Goal: Task Accomplishment & Management: Manage account settings

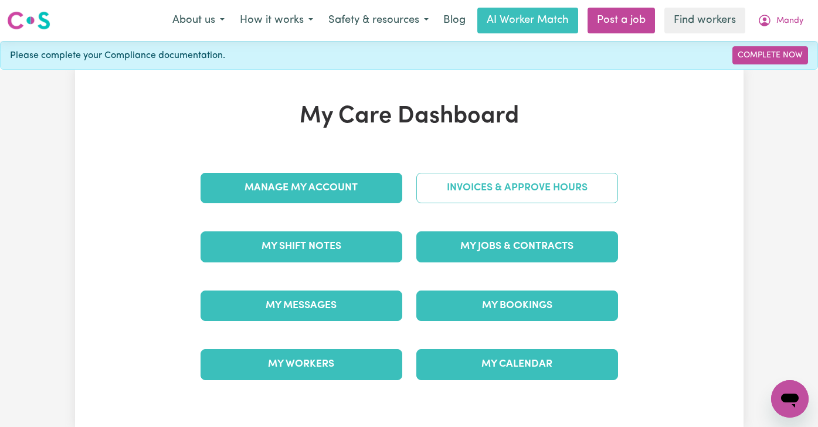
click at [524, 182] on link "Invoices & Approve Hours" at bounding box center [517, 188] width 202 height 30
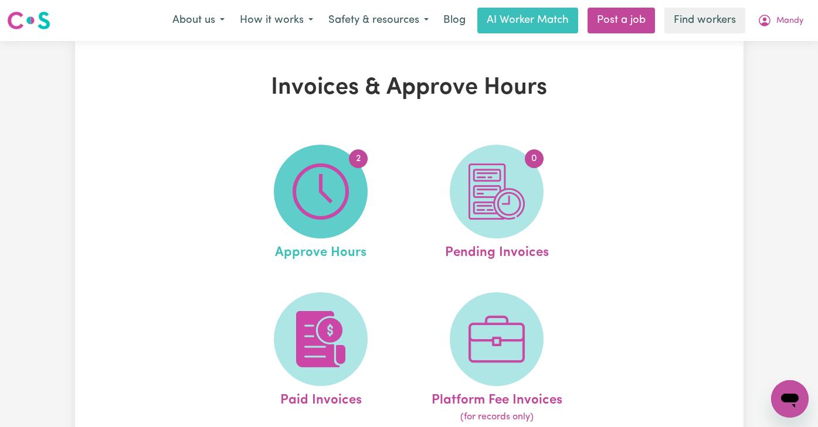
click at [321, 185] on img at bounding box center [320, 192] width 56 height 56
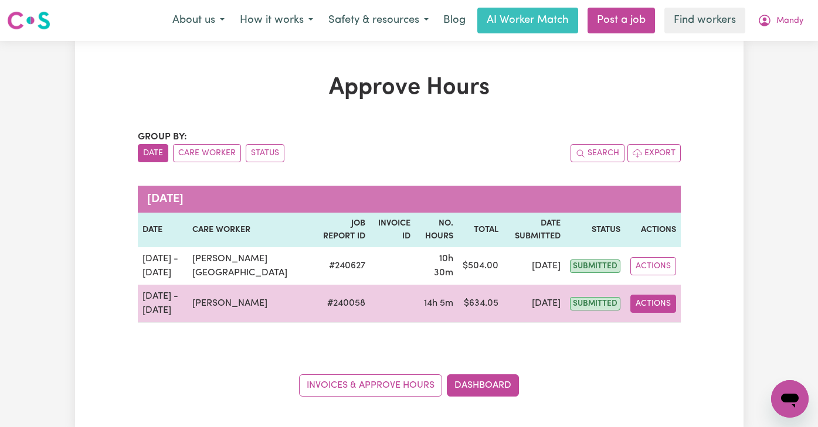
click at [663, 298] on button "Actions" at bounding box center [653, 304] width 46 height 18
click at [662, 326] on link "View Job Report" at bounding box center [680, 330] width 100 height 23
select select "pm"
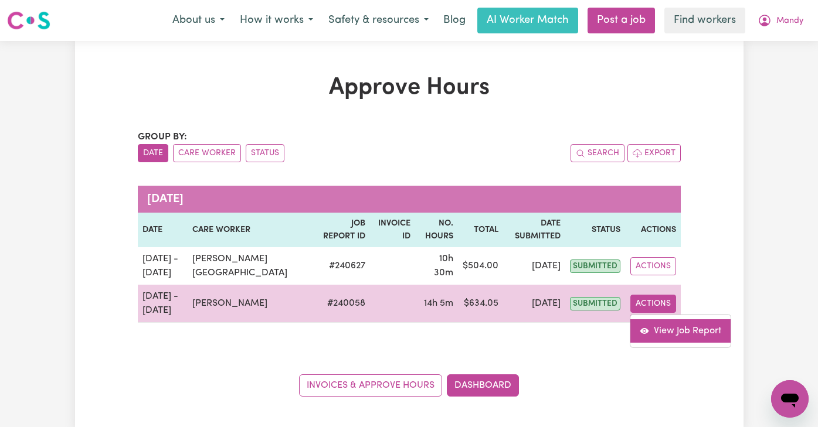
select select "pm"
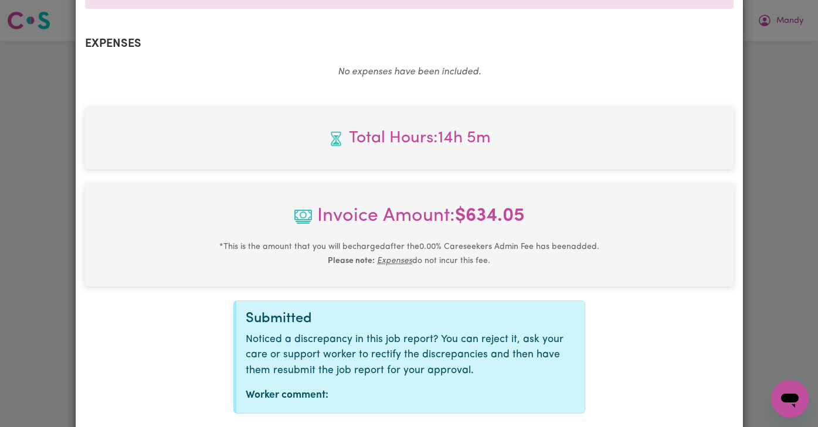
scroll to position [778, 0]
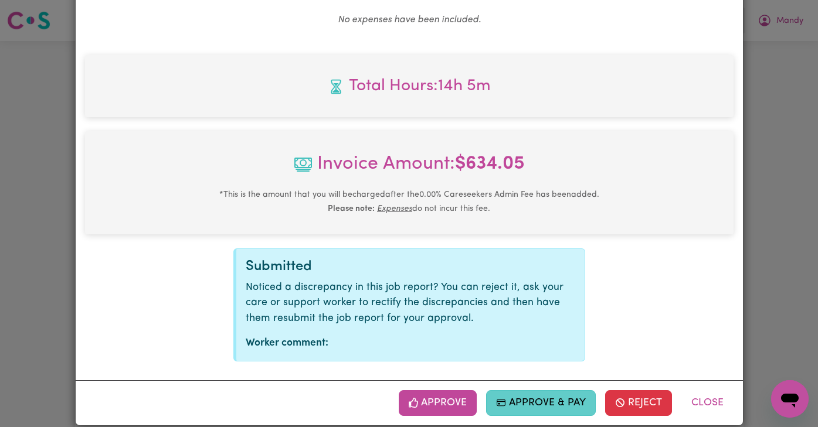
click at [520, 392] on button "Approve & Pay" at bounding box center [541, 403] width 110 height 26
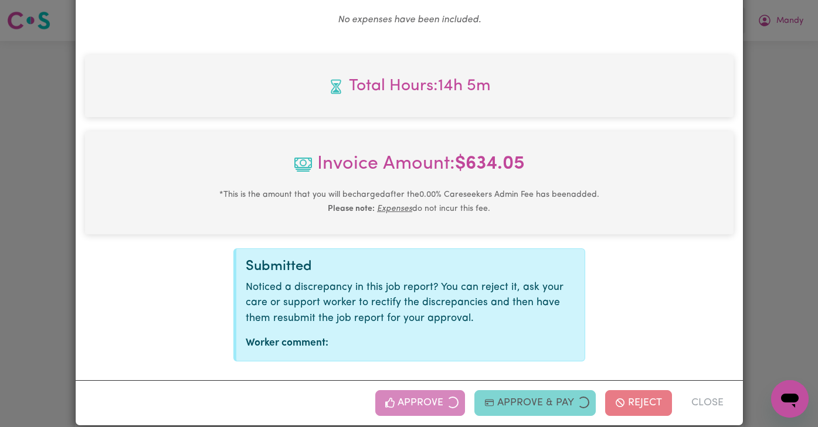
scroll to position [590, 0]
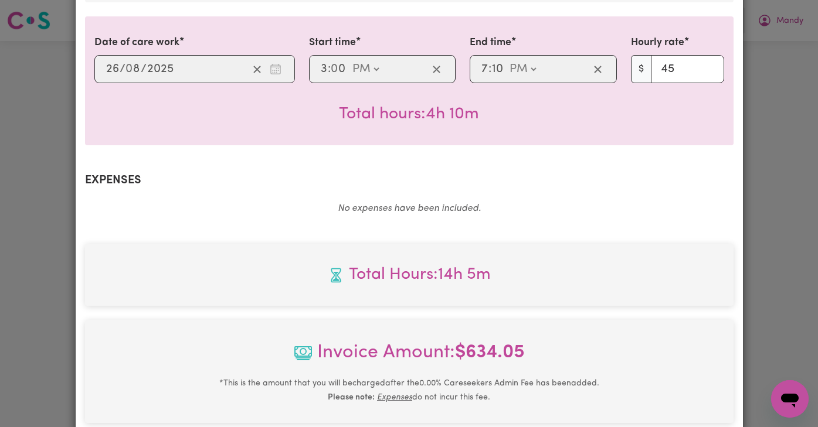
select select "card_1QTFvoB2z0xKyepBsUonAmz5"
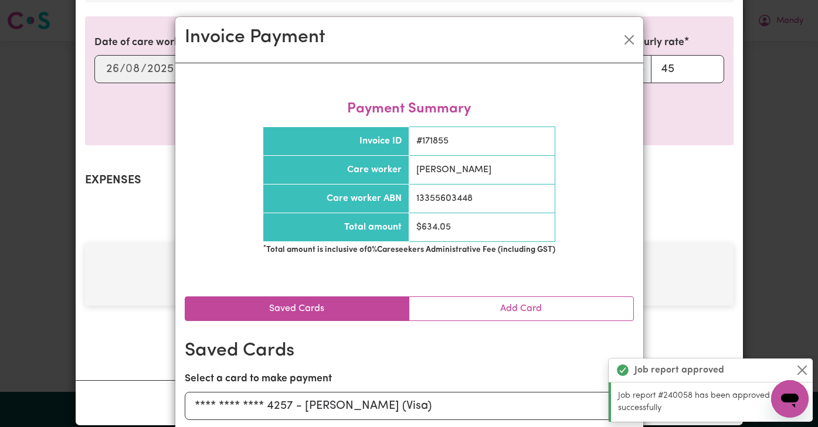
scroll to position [73, 0]
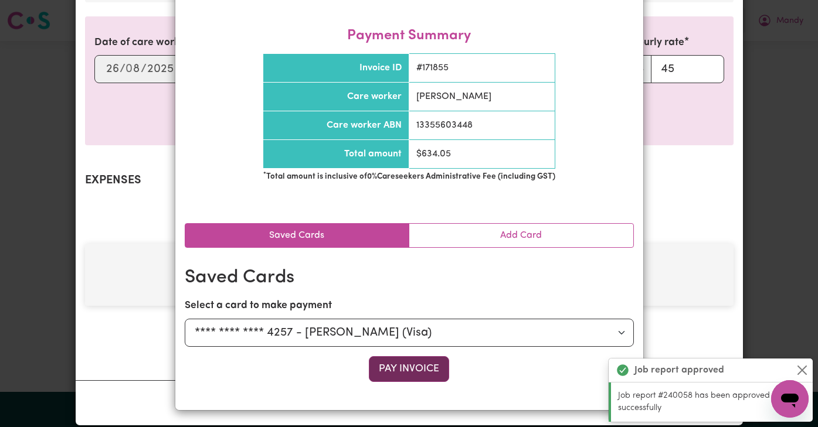
click at [440, 372] on button "Pay Invoice" at bounding box center [409, 369] width 80 height 26
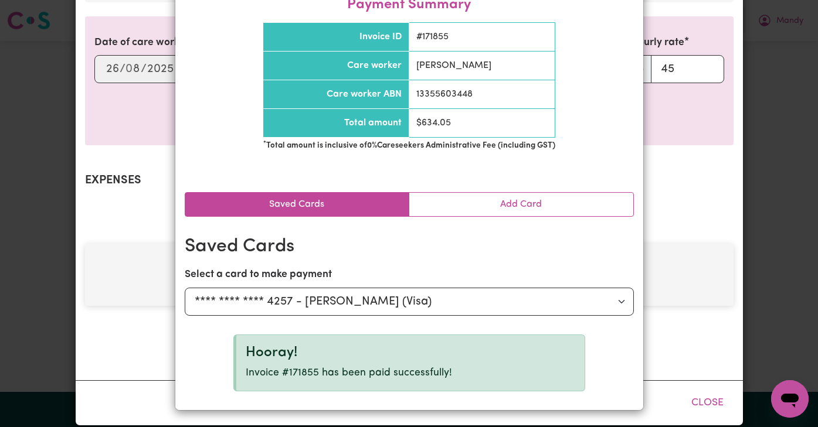
scroll to position [0, 0]
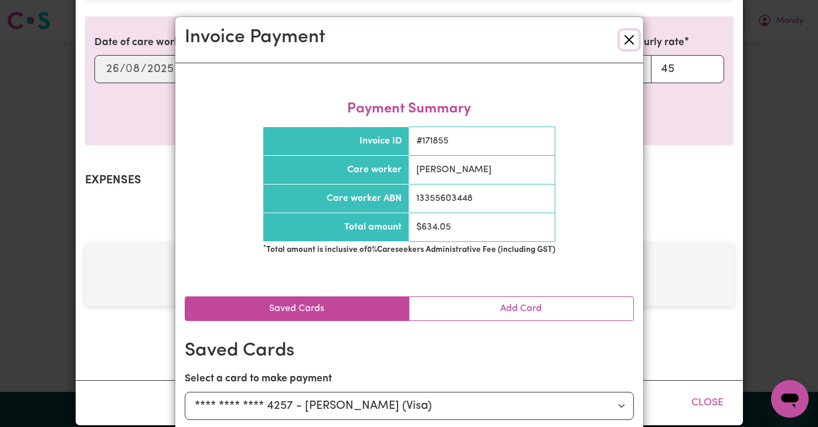
click at [628, 36] on button "Close" at bounding box center [629, 39] width 19 height 19
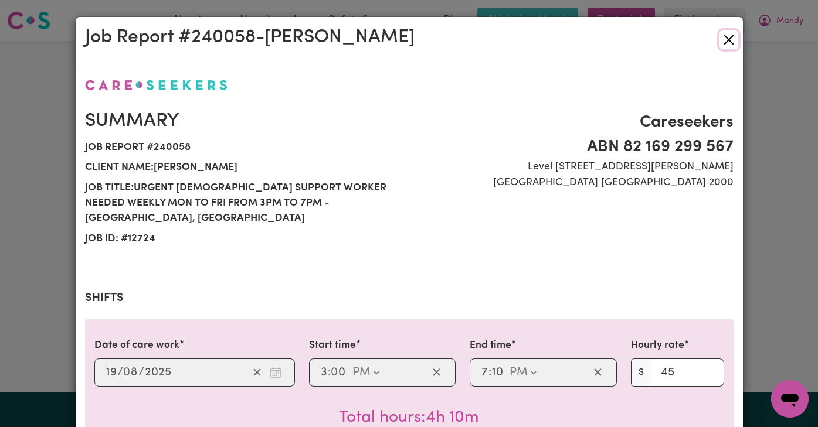
click at [730, 39] on button "Close" at bounding box center [728, 39] width 19 height 19
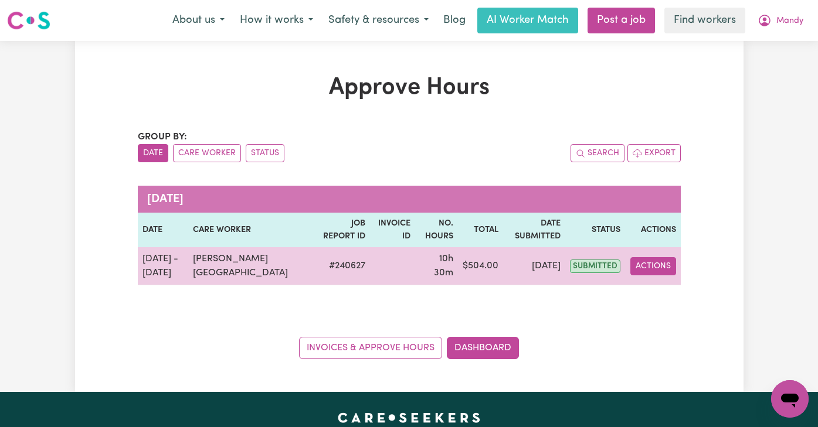
click at [652, 264] on button "Actions" at bounding box center [653, 266] width 46 height 18
click at [659, 288] on link "View Job Report" at bounding box center [680, 293] width 100 height 23
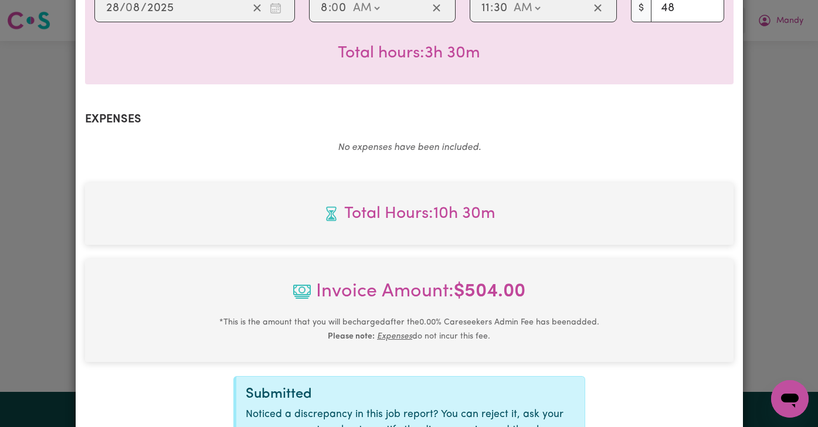
scroll to position [763, 0]
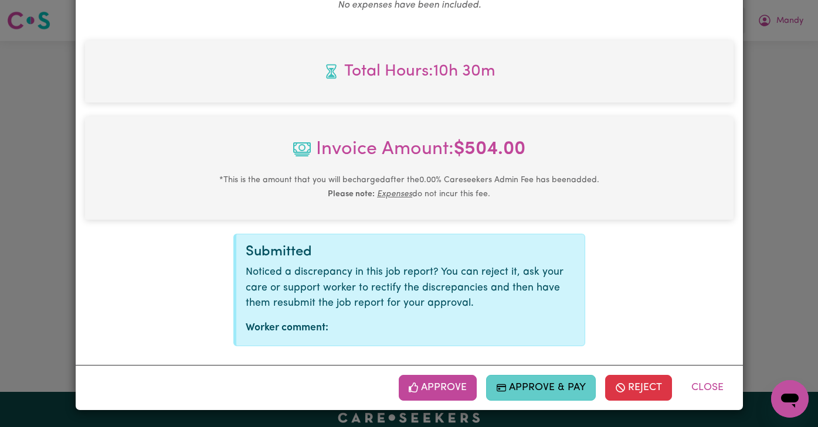
click at [549, 378] on button "Approve & Pay" at bounding box center [541, 388] width 110 height 26
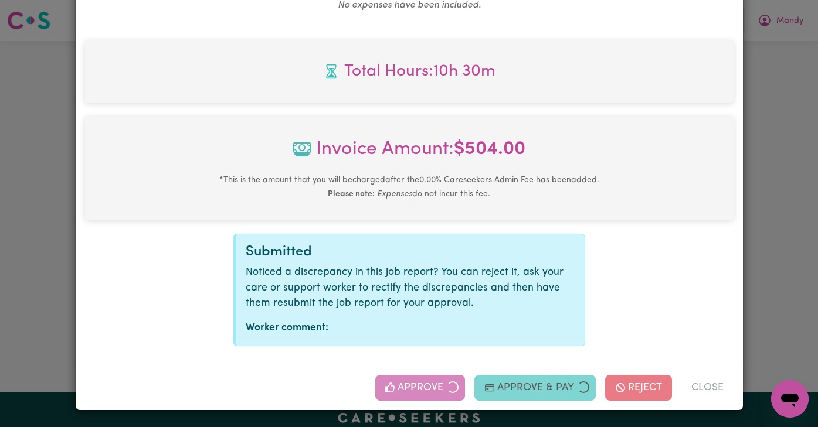
select select "card_1QTFvoB2z0xKyepBsUonAmz5"
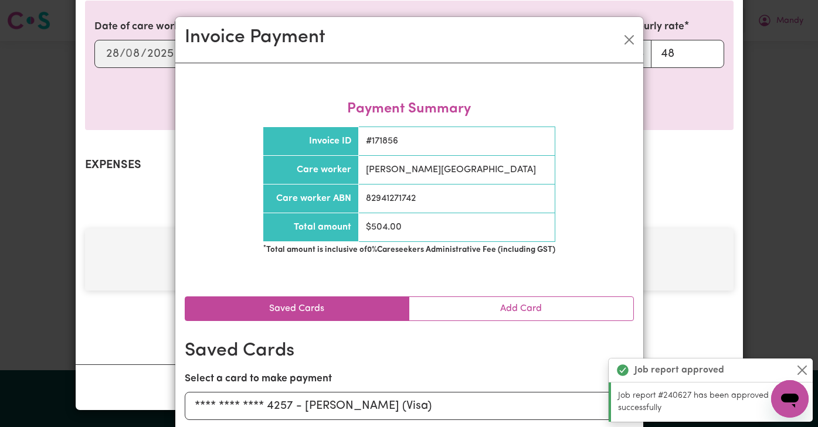
scroll to position [73, 0]
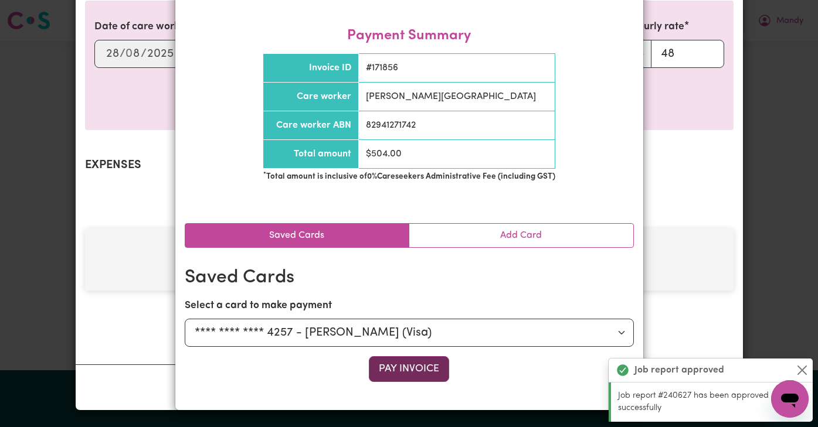
click at [423, 361] on button "Pay Invoice" at bounding box center [409, 369] width 80 height 26
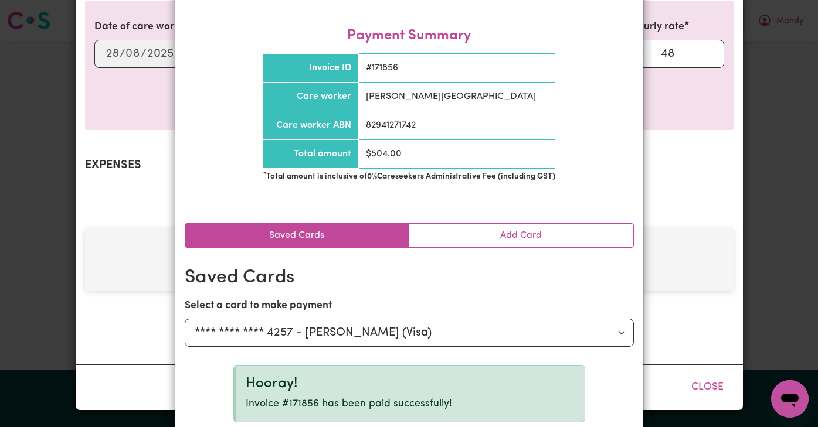
scroll to position [0, 0]
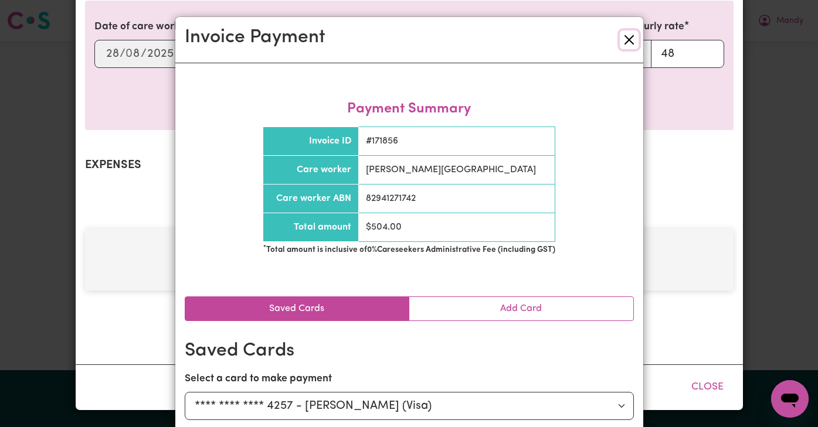
click at [628, 32] on button "Close" at bounding box center [629, 39] width 19 height 19
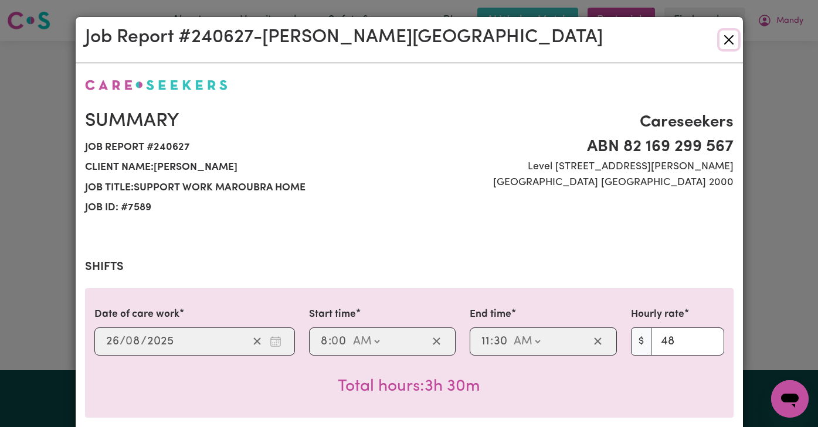
click at [724, 34] on button "Close" at bounding box center [728, 39] width 19 height 19
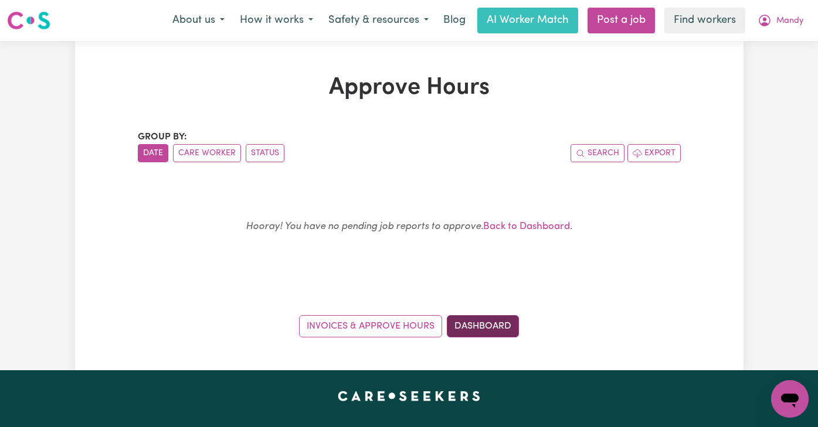
click at [482, 330] on link "Dashboard" at bounding box center [483, 326] width 72 height 22
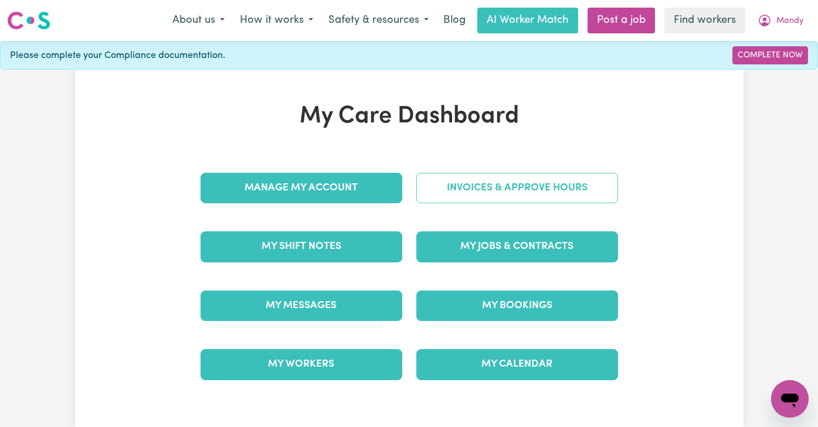
click at [503, 183] on link "Invoices & Approve Hours" at bounding box center [517, 188] width 202 height 30
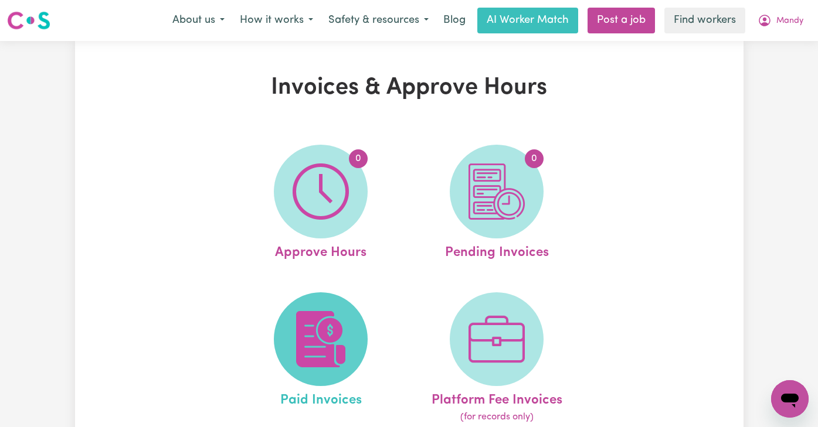
click at [319, 339] on img at bounding box center [320, 339] width 56 height 56
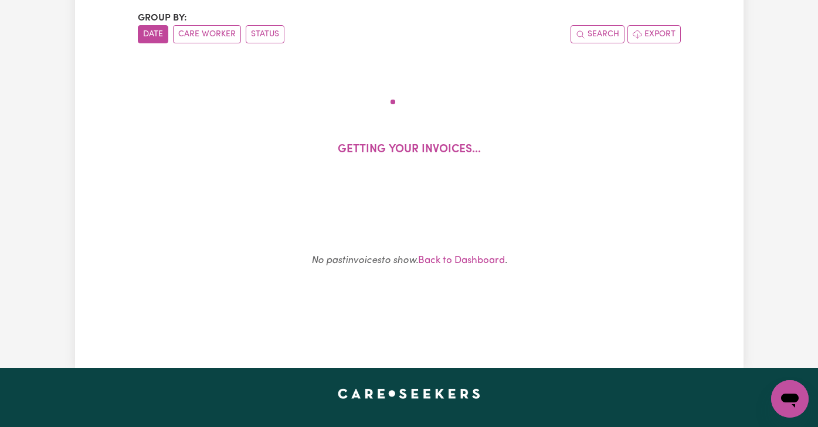
scroll to position [120, 0]
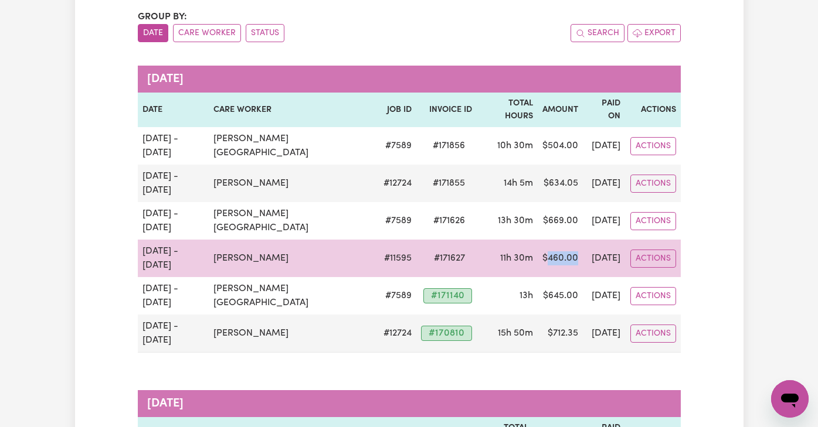
drag, startPoint x: 548, startPoint y: 205, endPoint x: 518, endPoint y: 206, distance: 30.5
click at [538, 240] on td "$ 460.00" at bounding box center [560, 259] width 45 height 38
copy td "460.00"
click at [639, 155] on button "Actions" at bounding box center [653, 146] width 46 height 18
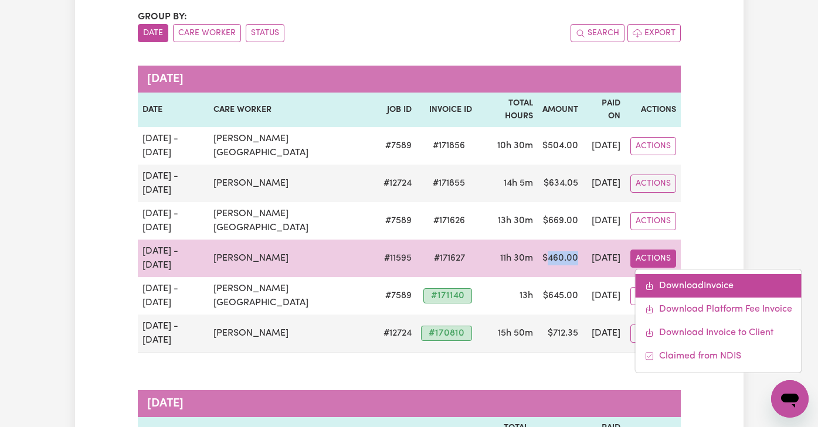
click at [657, 274] on link "Download Invoice" at bounding box center [718, 285] width 166 height 23
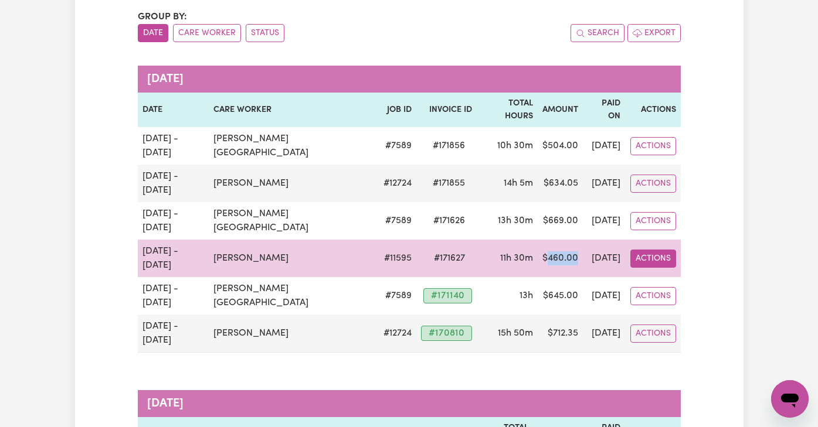
click at [643, 155] on button "Actions" at bounding box center [653, 146] width 46 height 18
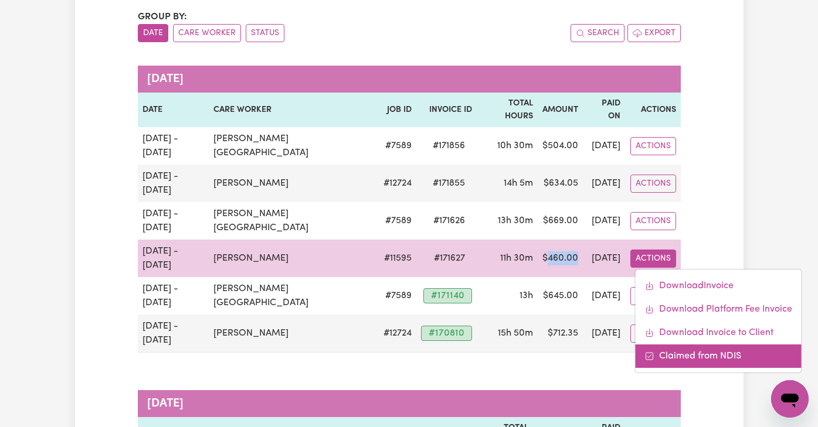
click at [645, 352] on icon "Mark invoice #171627 as claimed from NDIS" at bounding box center [649, 356] width 9 height 9
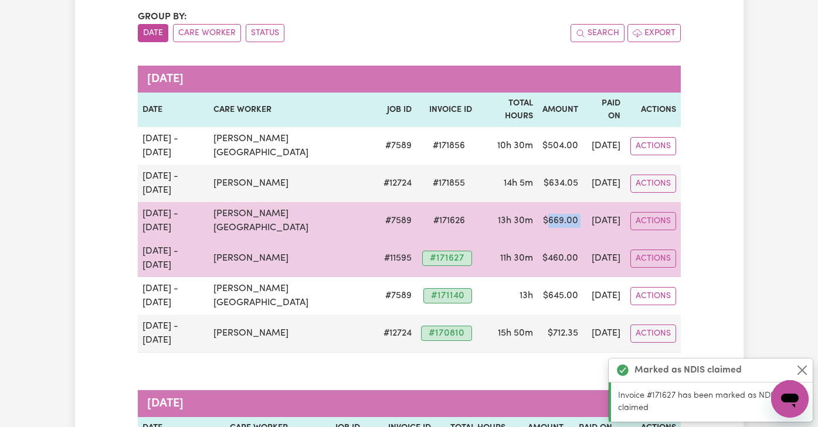
drag, startPoint x: 554, startPoint y: 186, endPoint x: 520, endPoint y: 185, distance: 34.0
click at [520, 202] on tr "[DATE] - [DATE] [PERSON_NAME] Roma # 7589 # 171626 13h 30m $ 669.00 [DATE] Acti…" at bounding box center [409, 221] width 543 height 38
copy td "669.00"
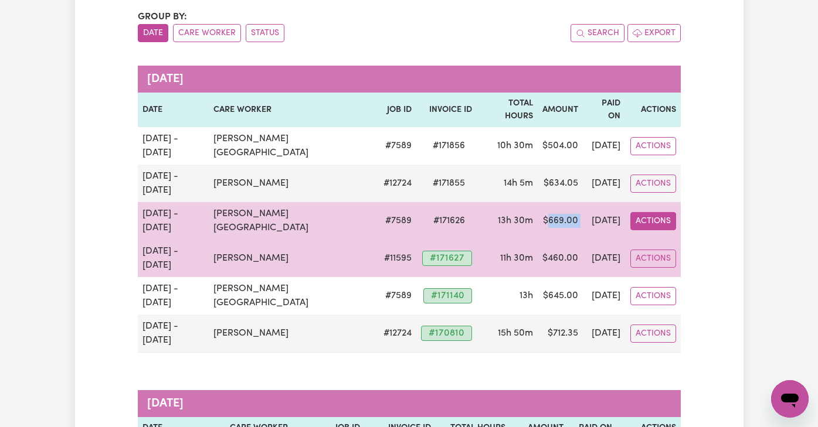
click at [635, 155] on button "Actions" at bounding box center [653, 146] width 46 height 18
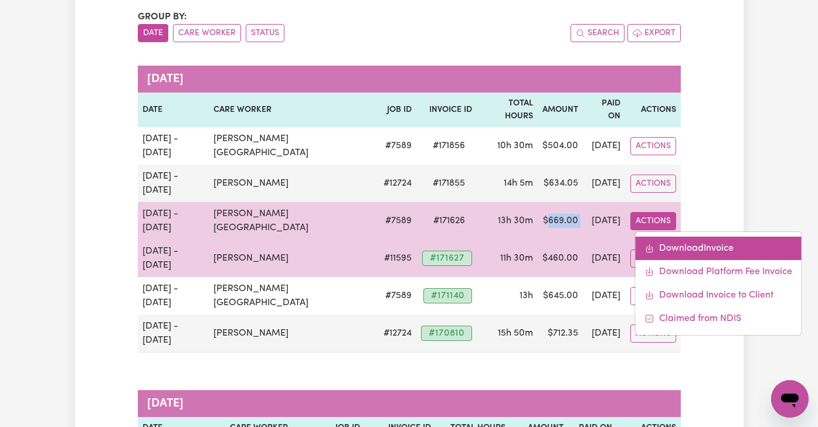
click at [648, 237] on link "Download Invoice" at bounding box center [718, 248] width 166 height 23
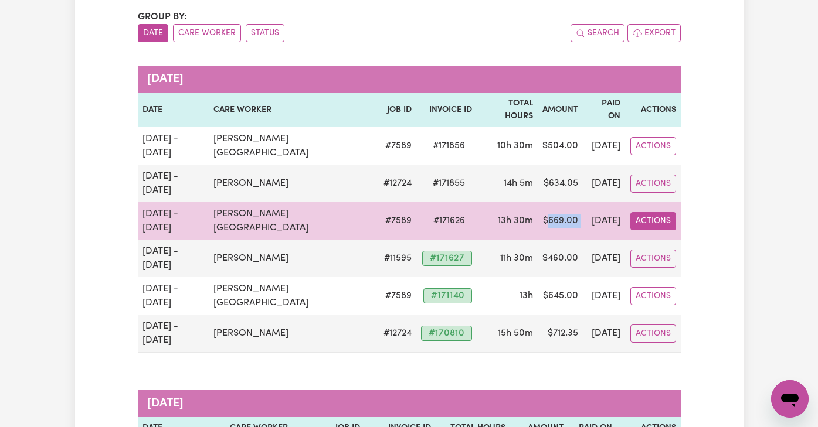
click at [646, 155] on button "Actions" at bounding box center [653, 146] width 46 height 18
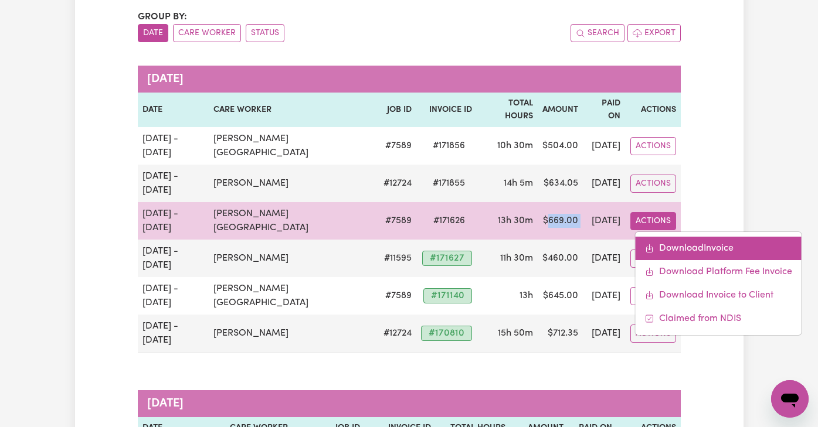
click at [652, 237] on link "Download Invoice" at bounding box center [718, 248] width 166 height 23
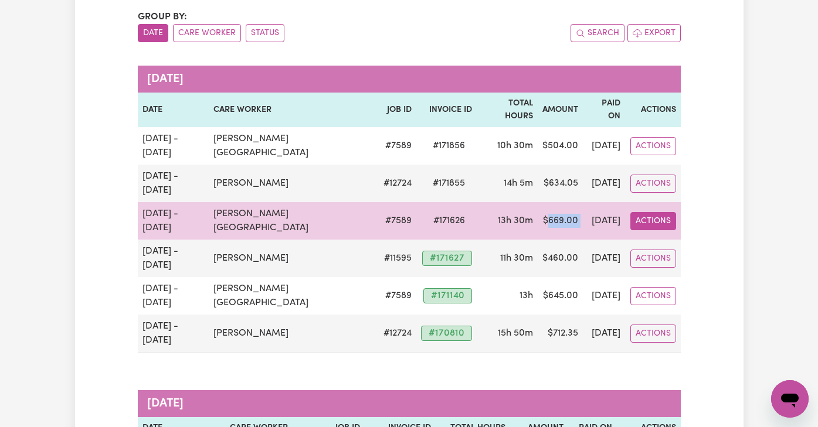
click at [650, 155] on button "Actions" at bounding box center [653, 146] width 46 height 18
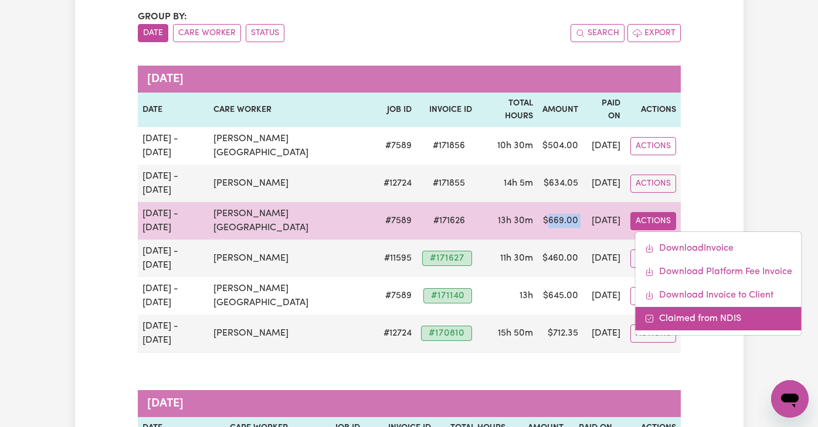
click at [674, 307] on link "Claimed from NDIS" at bounding box center [718, 318] width 166 height 23
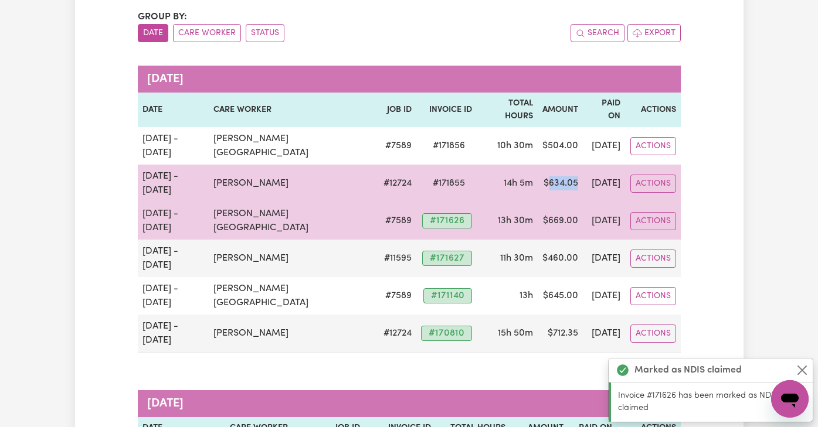
drag, startPoint x: 550, startPoint y: 157, endPoint x: 519, endPoint y: 153, distance: 31.8
click at [538, 165] on td "$ 634.05" at bounding box center [560, 184] width 45 height 38
copy td "634.05"
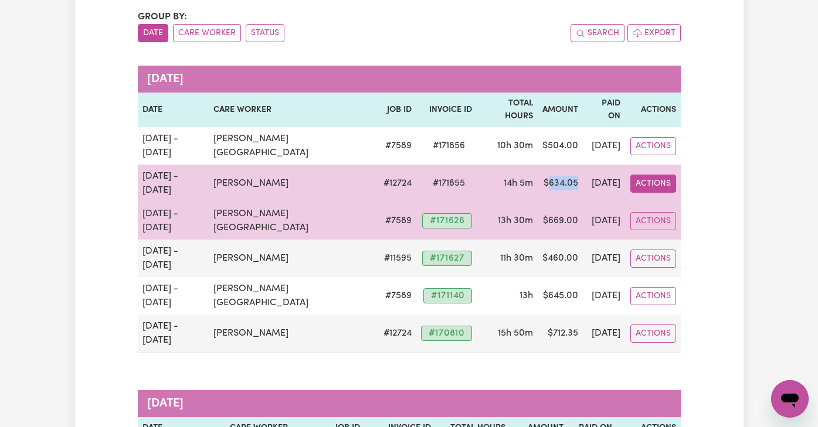
click at [647, 155] on button "Actions" at bounding box center [653, 146] width 46 height 18
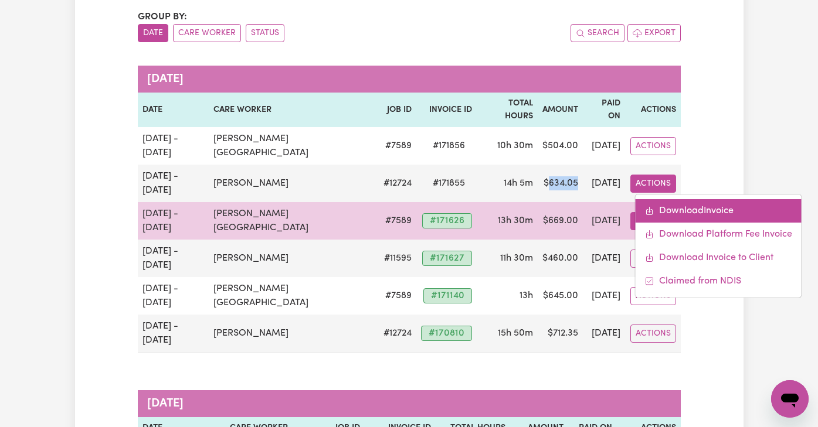
click at [657, 199] on link "Download Invoice" at bounding box center [718, 210] width 166 height 23
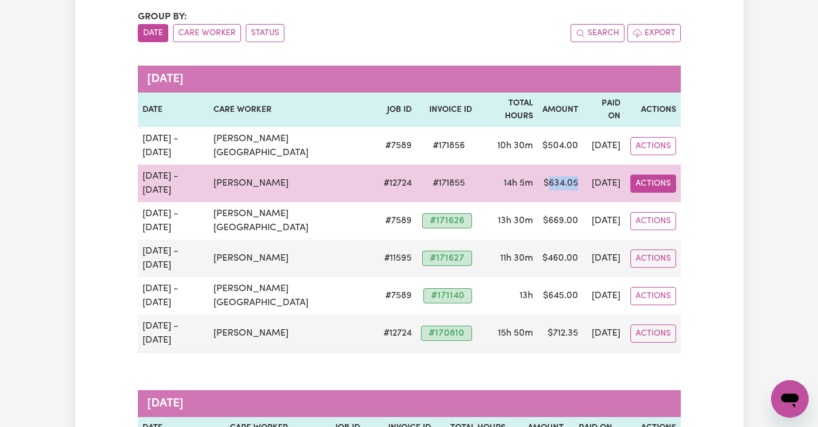
click at [658, 155] on button "Actions" at bounding box center [653, 146] width 46 height 18
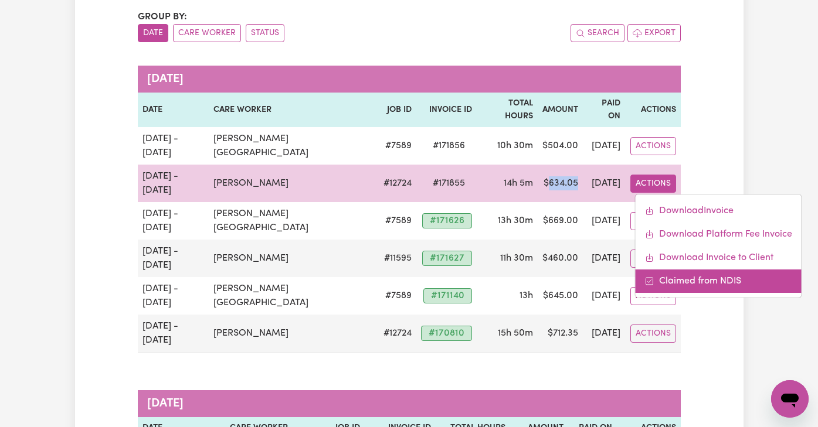
click at [661, 270] on link "Claimed from NDIS" at bounding box center [718, 281] width 166 height 23
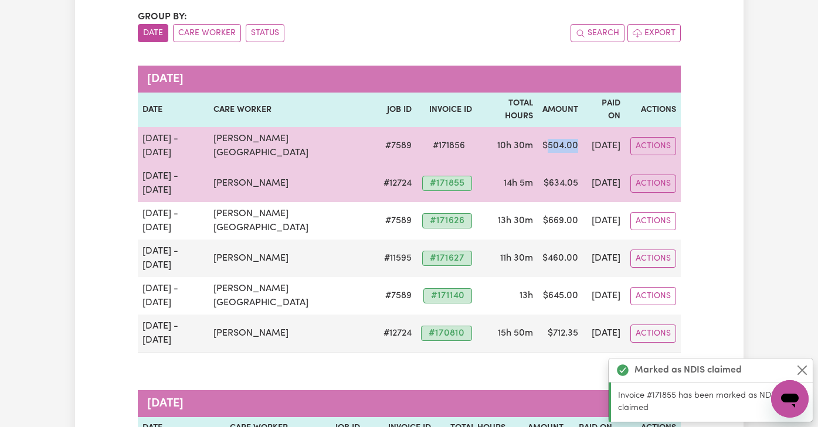
drag, startPoint x: 551, startPoint y: 128, endPoint x: 518, endPoint y: 127, distance: 32.8
click at [538, 127] on td "$ 504.00" at bounding box center [560, 146] width 45 height 38
copy td "504.00"
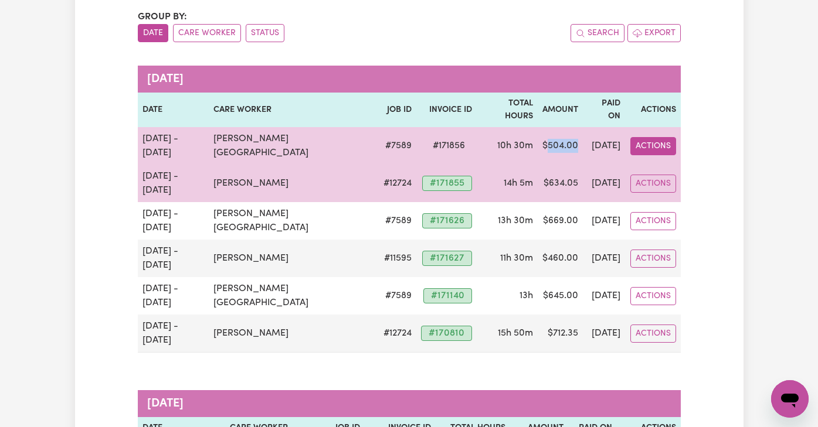
click at [659, 137] on button "Actions" at bounding box center [653, 146] width 46 height 18
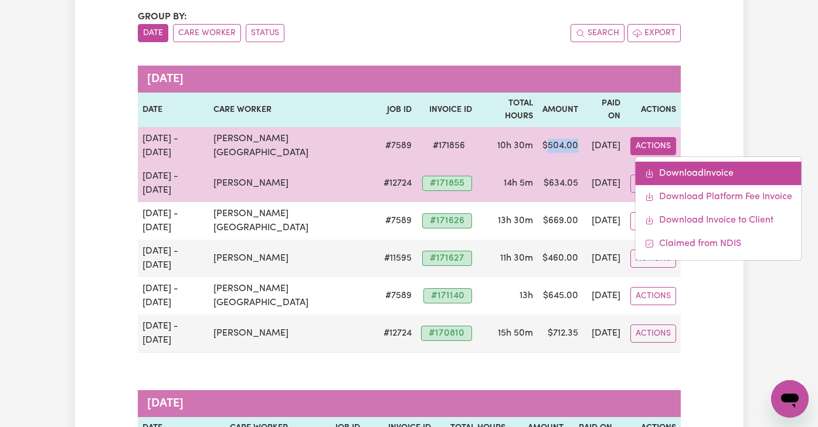
click at [658, 162] on link "Download Invoice" at bounding box center [718, 173] width 166 height 23
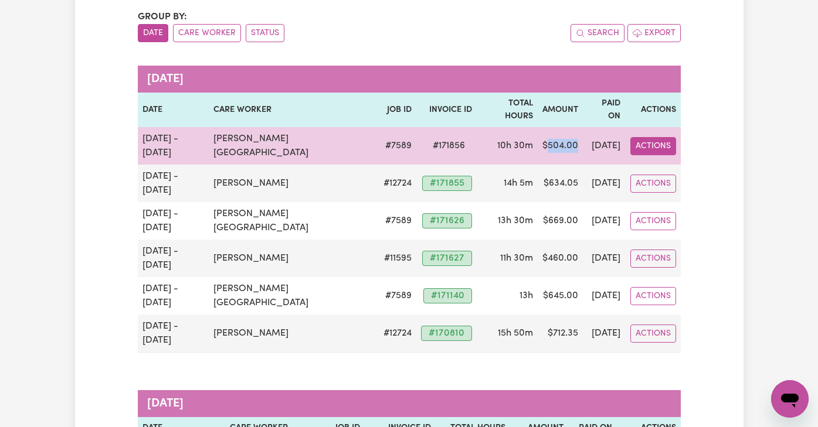
click at [656, 137] on button "Actions" at bounding box center [653, 146] width 46 height 18
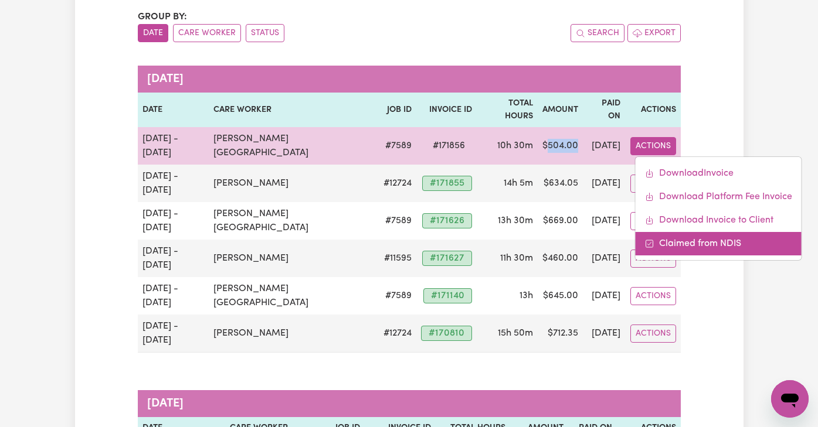
click at [662, 232] on link "Claimed from NDIS" at bounding box center [718, 243] width 166 height 23
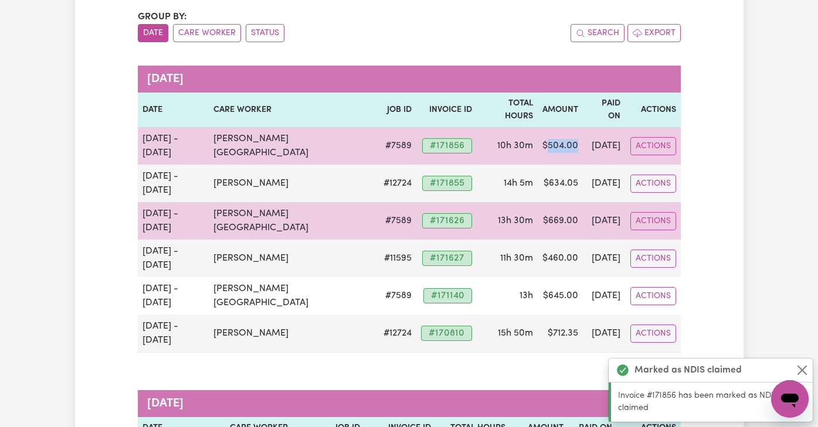
scroll to position [0, 0]
